Goal: Find specific page/section: Find specific page/section

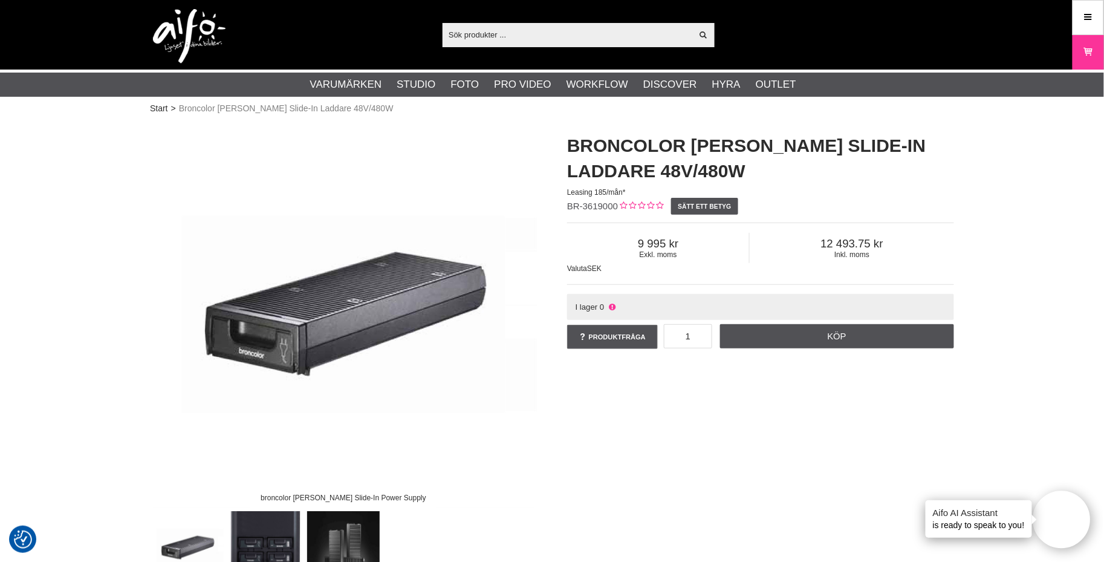
click at [553, 398] on div "broncolor Satos Slide-In Power Supply Broncolor Satos Slide-In Laddare 48V/480W…" at bounding box center [552, 352] width 834 height 463
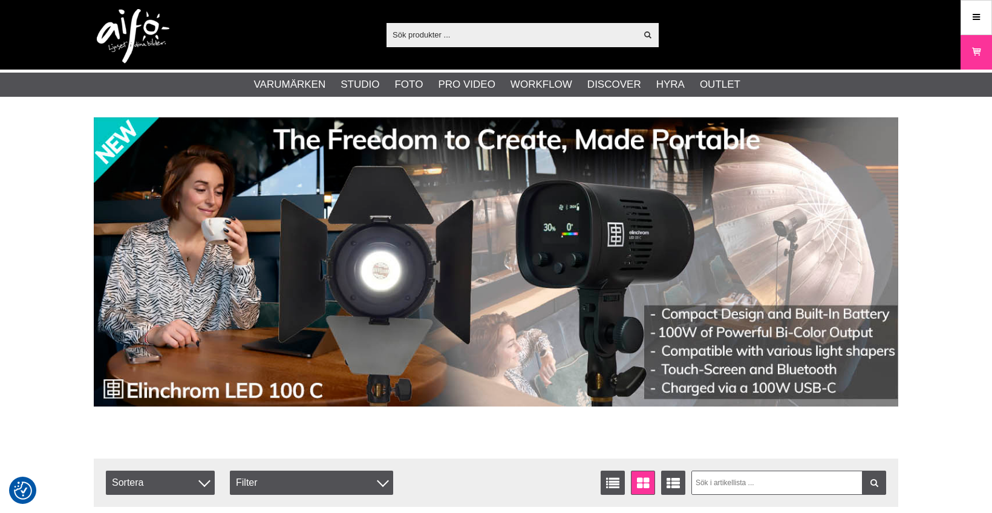
click at [504, 30] on input "text" at bounding box center [511, 34] width 250 height 18
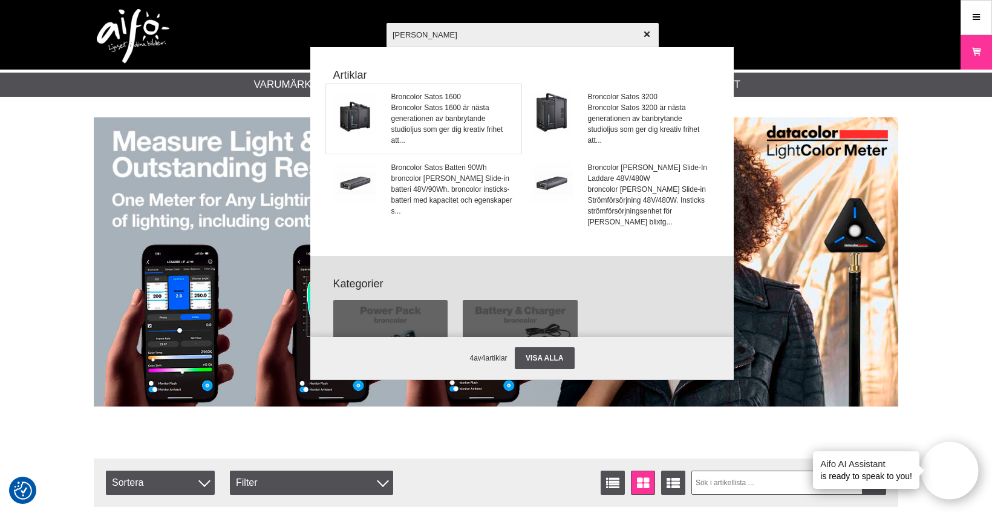
type input "[PERSON_NAME]"
click at [419, 129] on span "Broncolor Satos 1600 är nästa generationen av banbrytande studioljus som ger di…" at bounding box center [452, 124] width 123 height 44
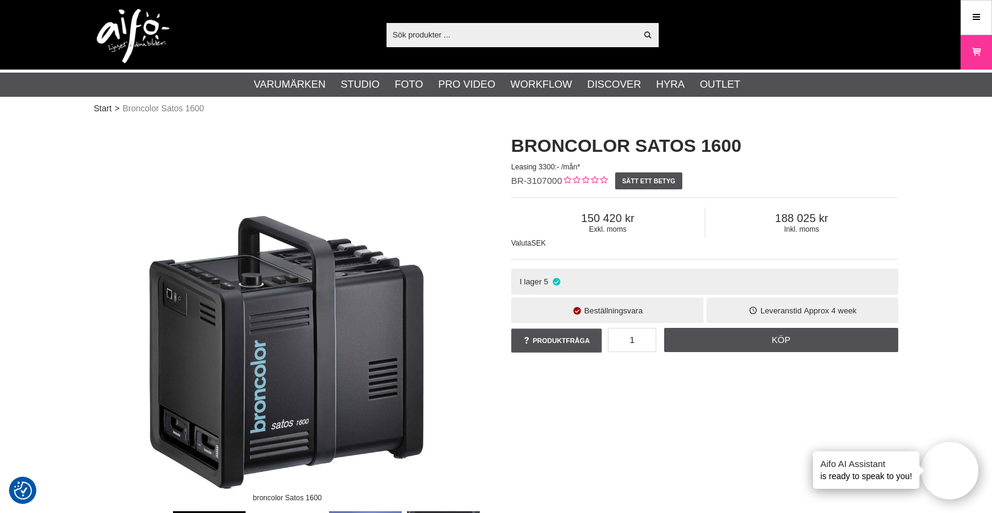
drag, startPoint x: 456, startPoint y: 39, endPoint x: 455, endPoint y: 29, distance: 10.3
click at [455, 31] on input "text" at bounding box center [511, 34] width 250 height 18
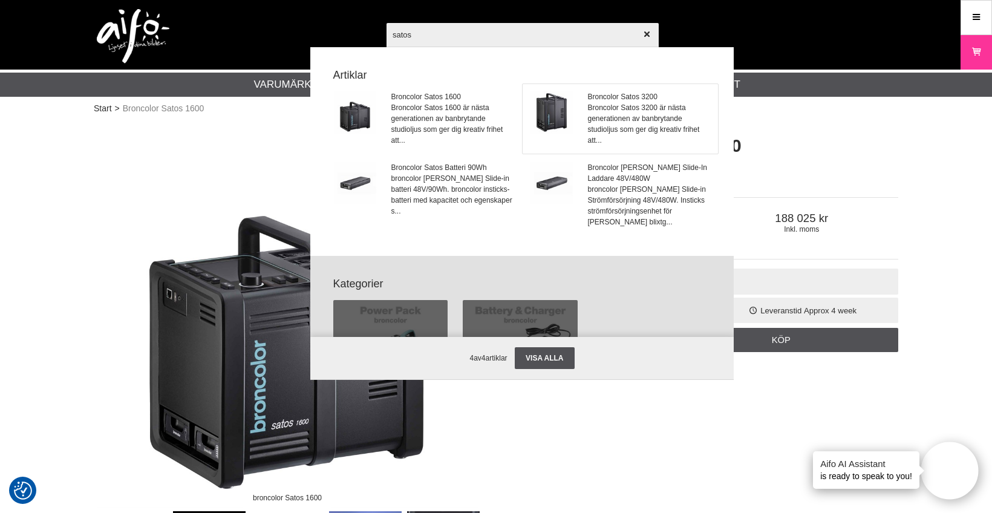
type input "satos"
click at [625, 122] on span "Broncolor Satos 3200 är nästa generationen av banbrytande studioljus som ger di…" at bounding box center [649, 124] width 123 height 44
